Goal: Complete application form

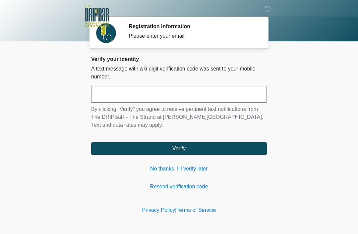
click at [195, 172] on link "No thanks, I'll verify later" at bounding box center [178, 169] width 175 height 8
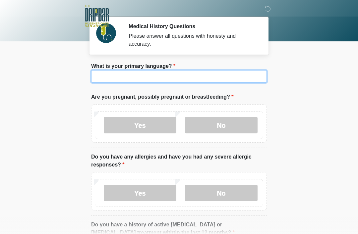
click at [231, 75] on input "What is your primary language?" at bounding box center [178, 76] width 175 height 13
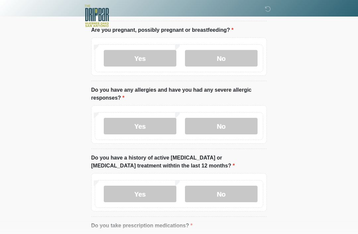
scroll to position [66, 0]
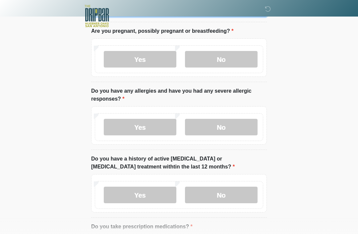
type input "*******"
click at [237, 66] on label "No" at bounding box center [221, 59] width 73 height 17
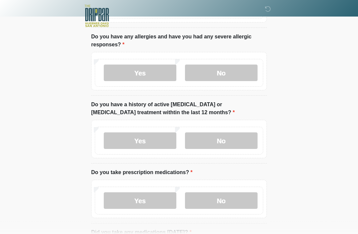
scroll to position [122, 0]
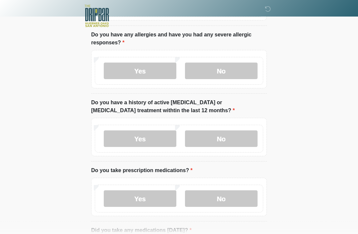
click at [241, 74] on label "No" at bounding box center [221, 71] width 73 height 17
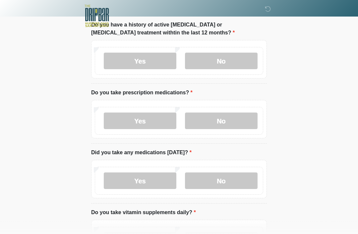
scroll to position [201, 0]
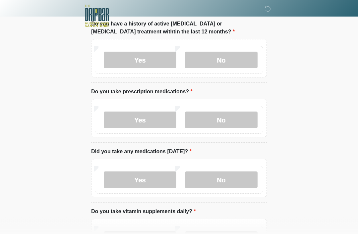
click at [233, 52] on label "No" at bounding box center [221, 60] width 73 height 17
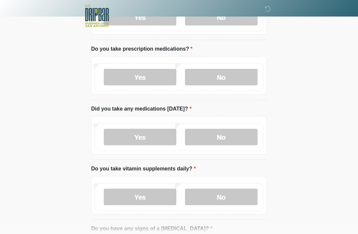
scroll to position [244, 0]
click at [236, 77] on label "No" at bounding box center [221, 77] width 73 height 17
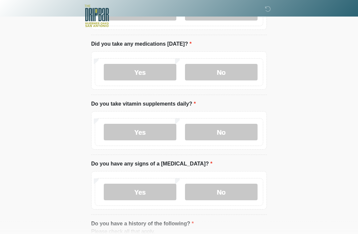
scroll to position [309, 0]
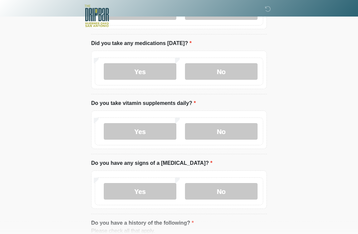
click at [229, 72] on label "No" at bounding box center [221, 72] width 73 height 17
click at [236, 123] on label "No" at bounding box center [221, 131] width 73 height 17
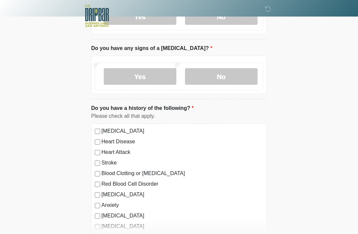
scroll to position [425, 0]
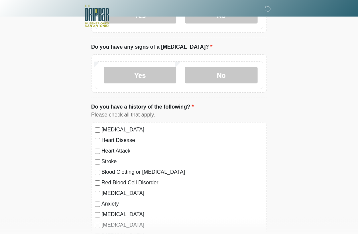
click at [240, 74] on label "No" at bounding box center [221, 75] width 73 height 17
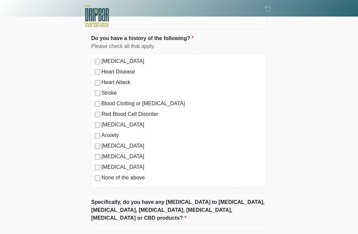
scroll to position [548, 0]
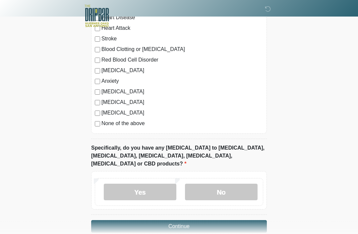
click at [228, 184] on label "No" at bounding box center [221, 192] width 73 height 17
click at [215, 220] on button "Continue" at bounding box center [178, 226] width 175 height 13
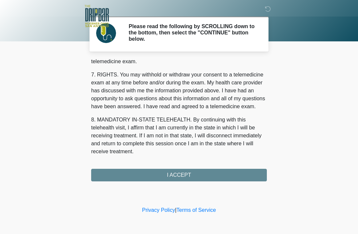
scroll to position [290, 0]
click at [204, 174] on div "1. PURPOSE. The purpose of this form is to obtain your consent for a telemedici…" at bounding box center [178, 120] width 175 height 122
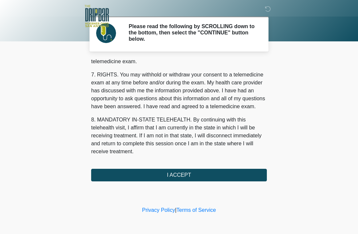
click at [212, 174] on button "I ACCEPT" at bounding box center [178, 175] width 175 height 13
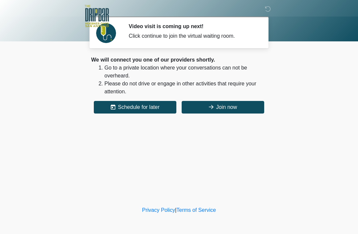
click at [236, 105] on button "Join now" at bounding box center [222, 107] width 82 height 13
